Goal: Find specific page/section: Find specific page/section

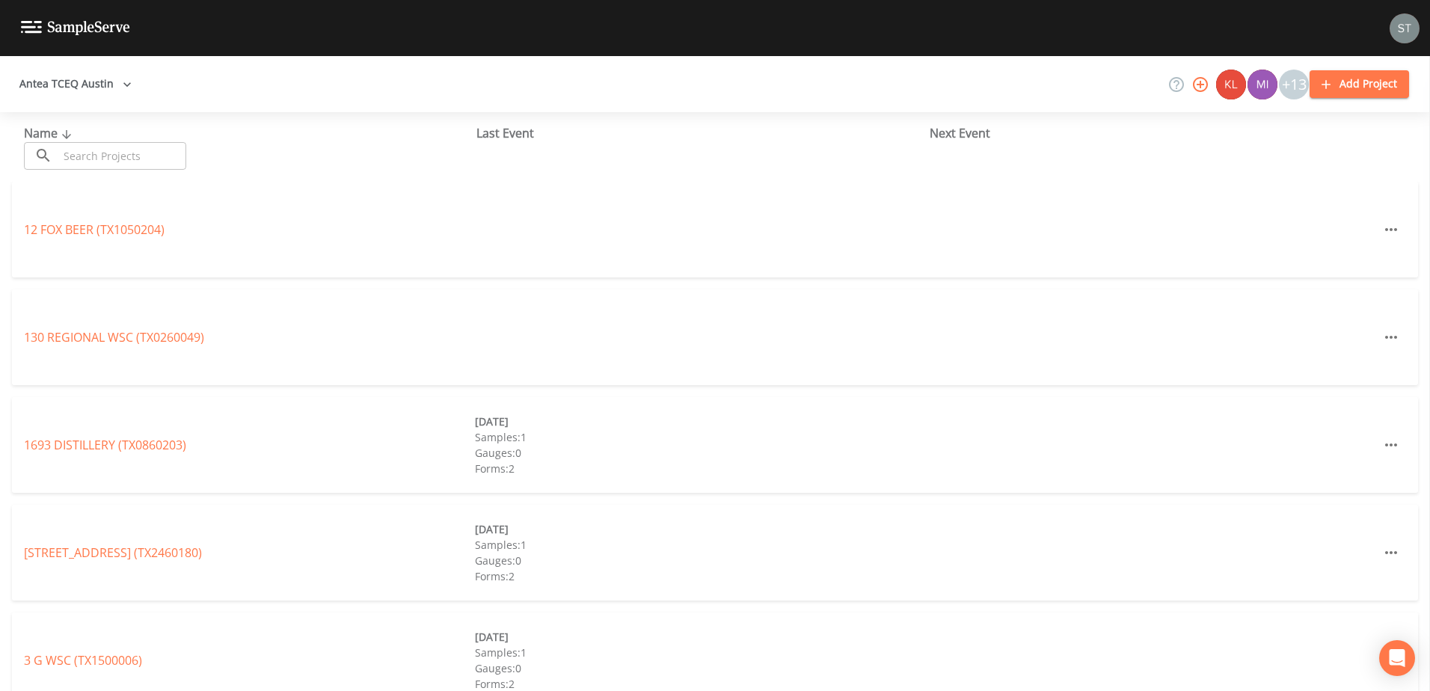
click at [120, 88] on icon "button" at bounding box center [127, 84] width 15 height 15
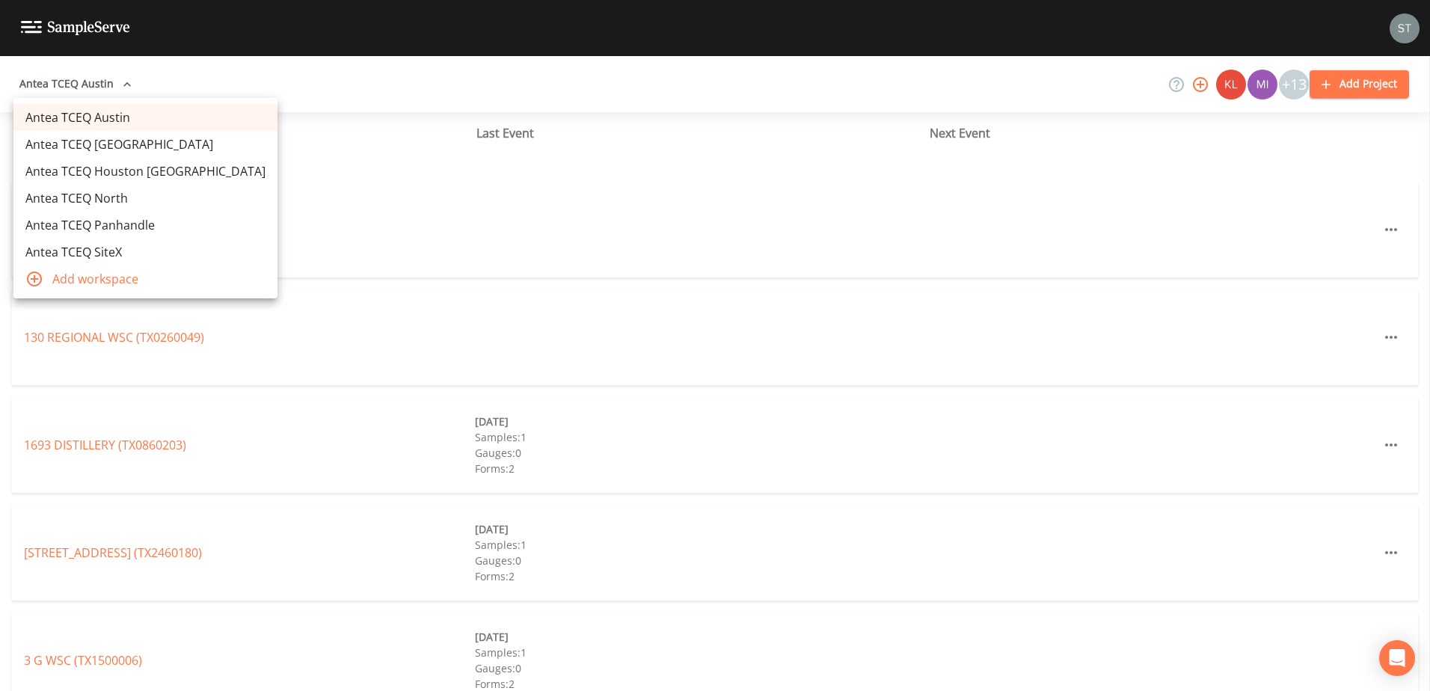
click at [114, 163] on link "Antea TCEQ Houston [GEOGRAPHIC_DATA]" at bounding box center [145, 171] width 264 height 27
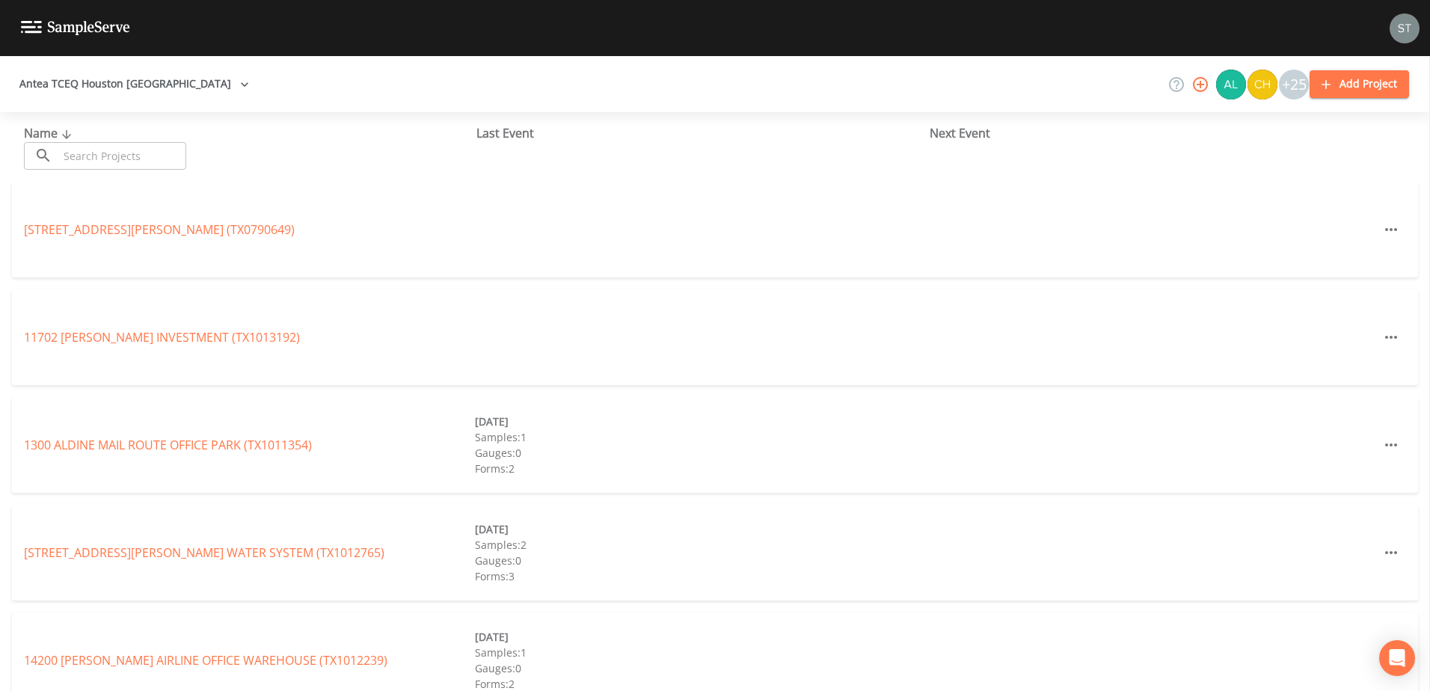
click at [117, 156] on input "text" at bounding box center [122, 156] width 128 height 28
paste input "0840028"
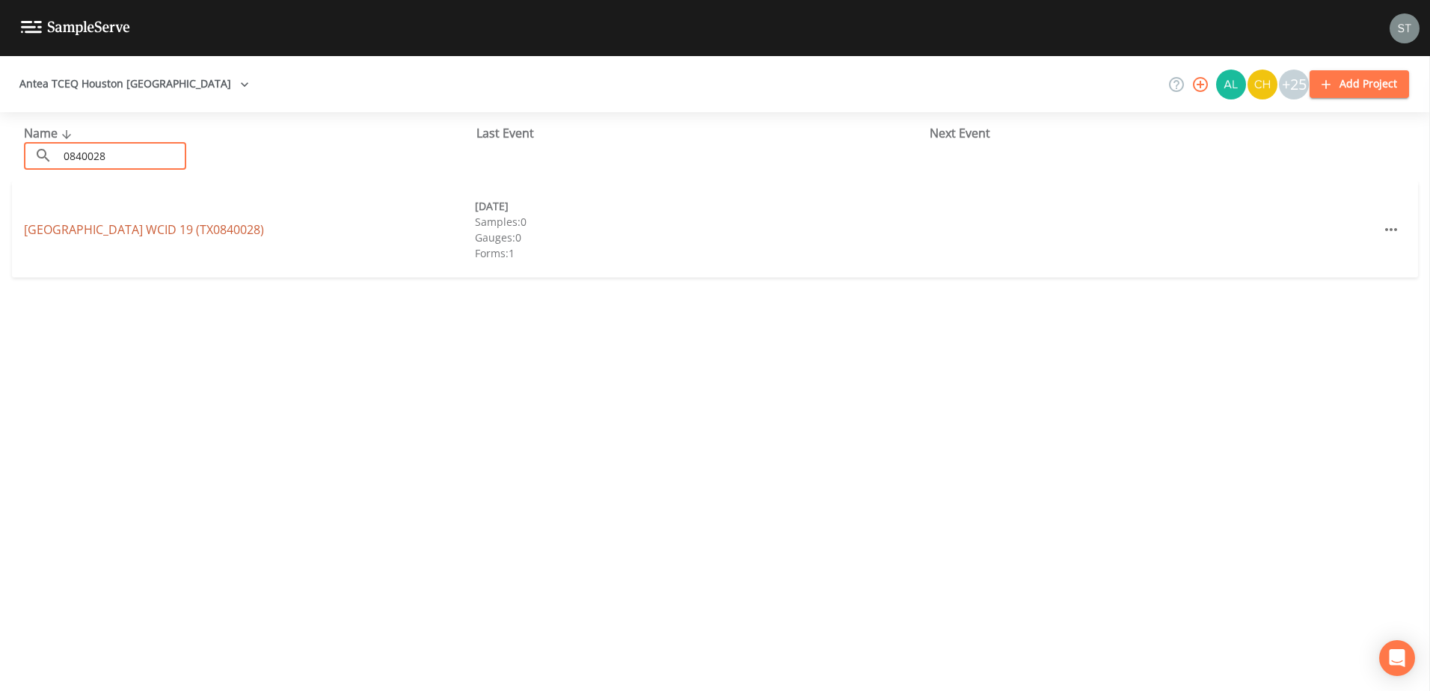
type input "0840028"
click at [138, 230] on link "[GEOGRAPHIC_DATA] 19 (TX0840028)" at bounding box center [144, 229] width 240 height 16
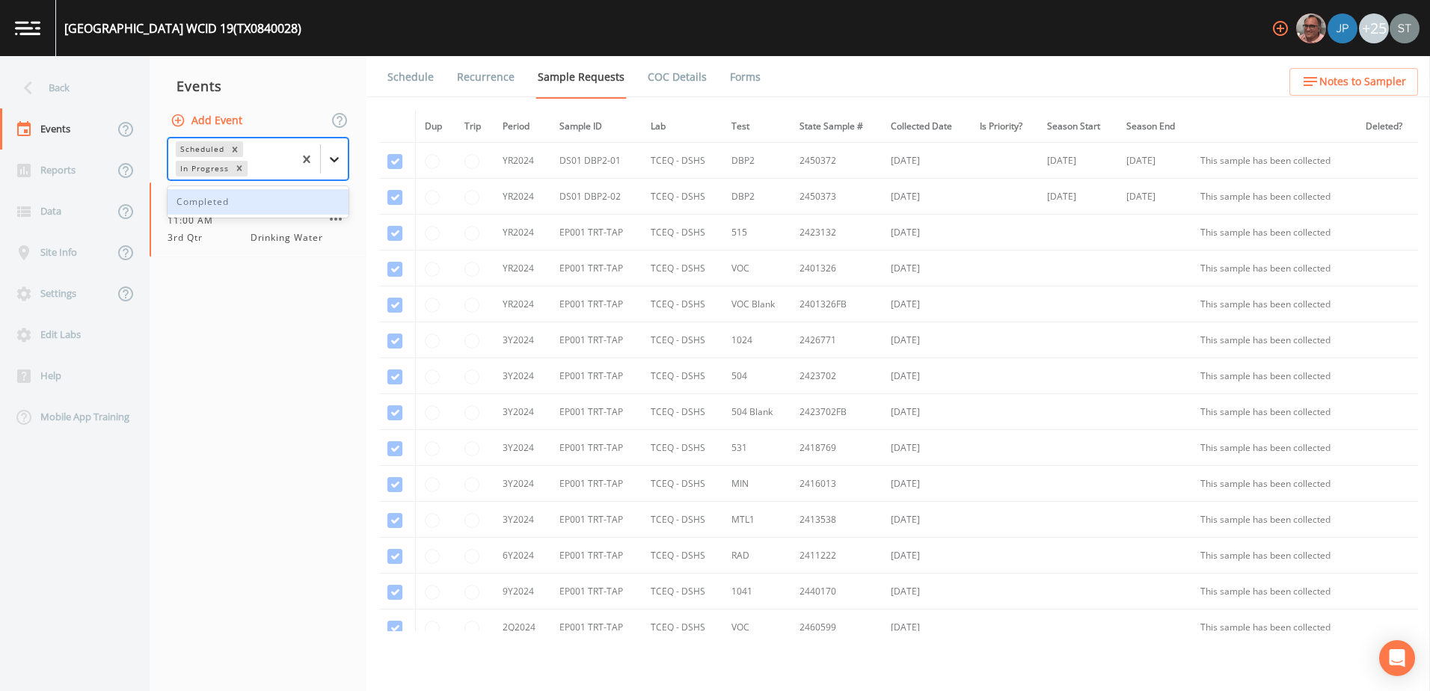
click at [322, 160] on div at bounding box center [334, 159] width 27 height 27
click at [301, 203] on div "Completed" at bounding box center [257, 201] width 181 height 25
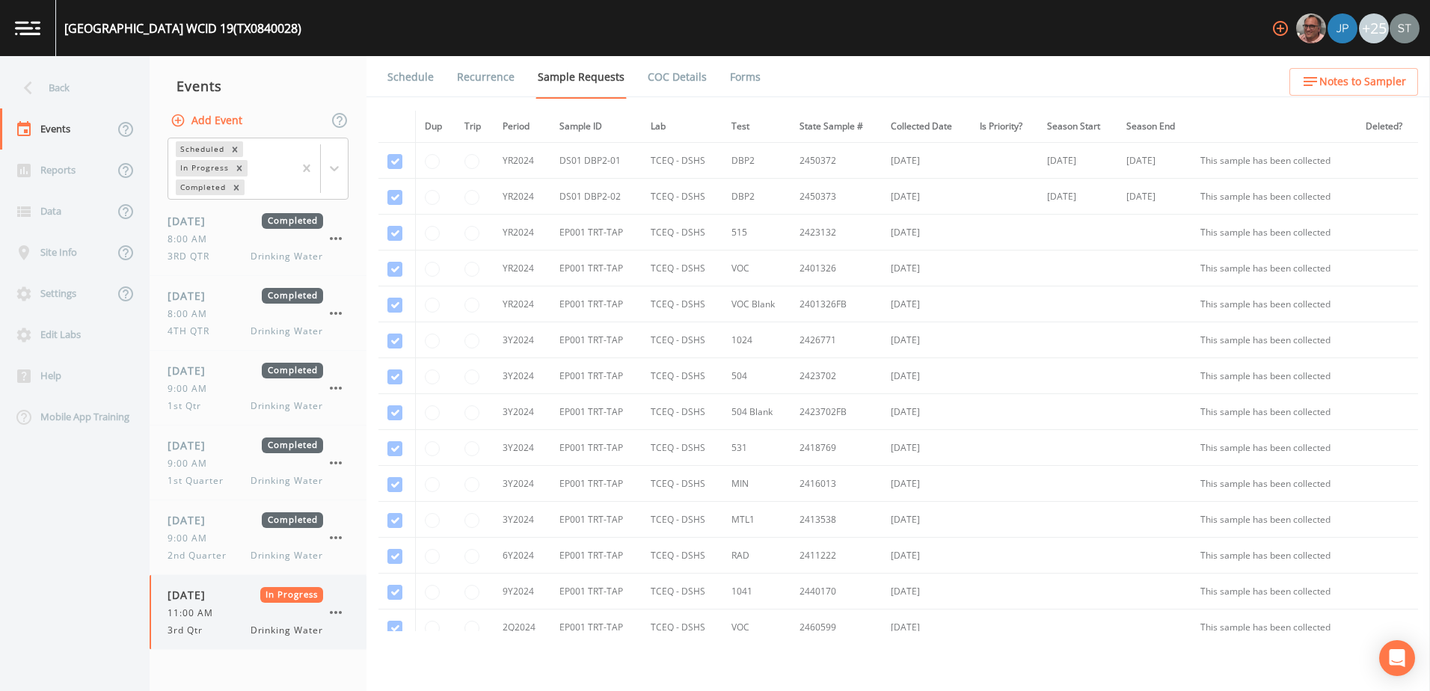
click at [230, 618] on div "11:00 AM" at bounding box center [245, 612] width 156 height 13
click at [734, 81] on link "Forms" at bounding box center [745, 77] width 35 height 42
